Goal: Information Seeking & Learning: Compare options

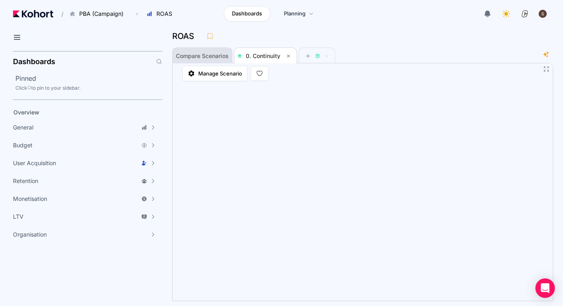
click at [190, 54] on span "Compare Scenarios" at bounding box center [202, 56] width 53 height 6
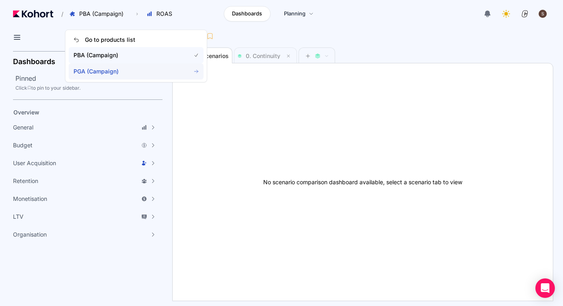
click at [97, 72] on span "PGA (Campaign)" at bounding box center [127, 71] width 107 height 8
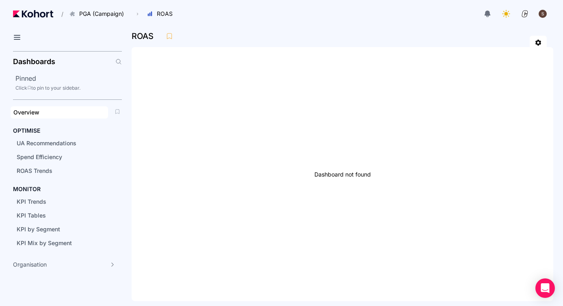
click at [41, 114] on div "Overview" at bounding box center [59, 112] width 92 height 8
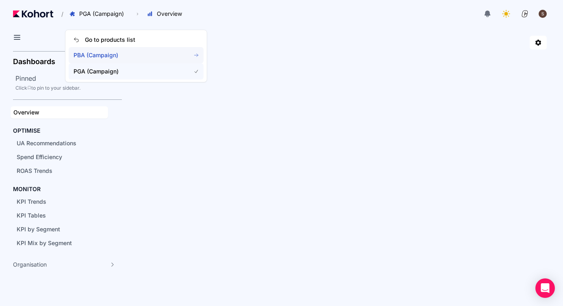
click at [99, 59] on span "PBA (Campaign)" at bounding box center [127, 55] width 107 height 8
click at [121, 72] on span "PGA (Campaign)" at bounding box center [127, 71] width 107 height 8
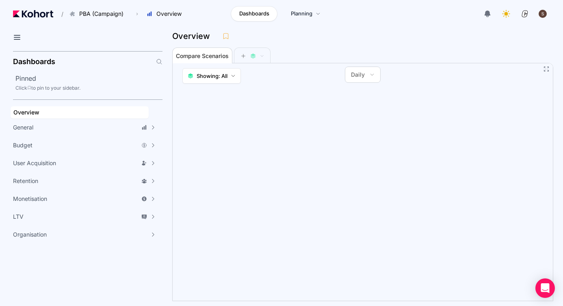
click at [516, 34] on div "Overview" at bounding box center [359, 36] width 375 height 12
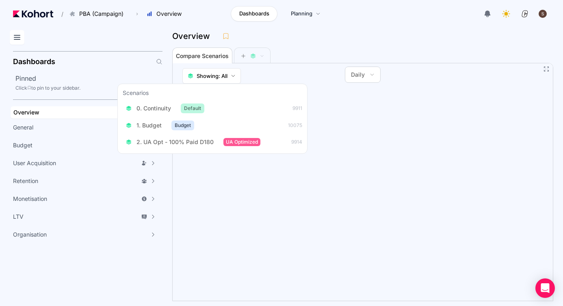
click at [15, 37] on icon at bounding box center [17, 38] width 10 height 10
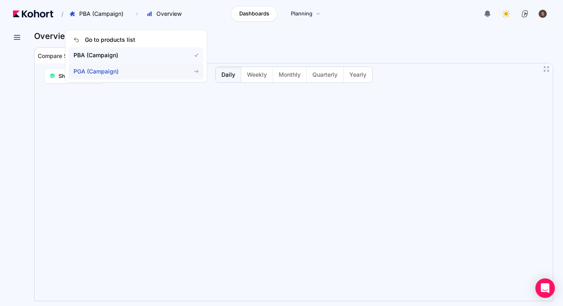
click at [106, 69] on span "PGA (Campaign)" at bounding box center [127, 71] width 107 height 8
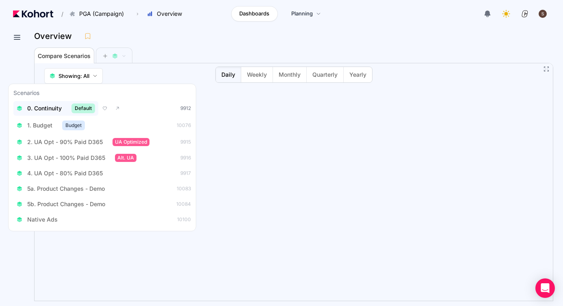
click at [55, 110] on span "0. Continuity" at bounding box center [44, 108] width 35 height 8
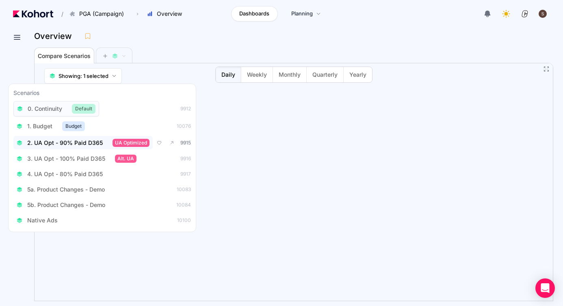
click at [53, 144] on span "2. UA Opt - 90% Paid D365" at bounding box center [65, 143] width 76 height 8
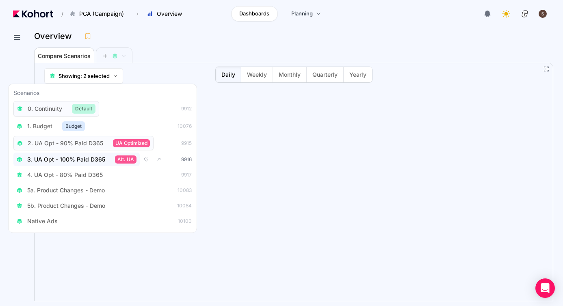
click at [53, 159] on span "3. UA Opt - 100% Paid D365" at bounding box center [66, 160] width 78 height 8
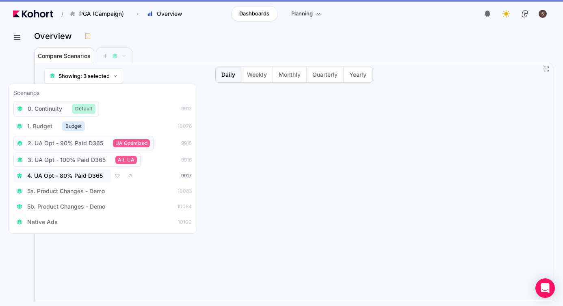
click at [53, 178] on span "4. UA Opt - 80% Paid D365" at bounding box center [65, 176] width 76 height 8
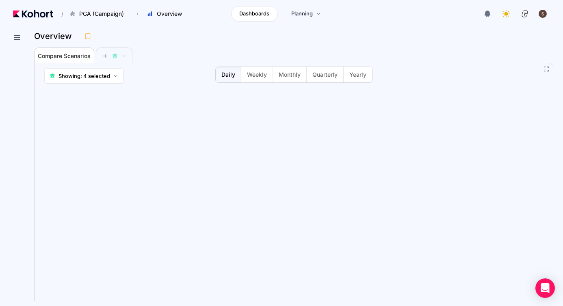
click at [513, 42] on div "Overview" at bounding box center [293, 38] width 519 height 17
